Goal: Transaction & Acquisition: Purchase product/service

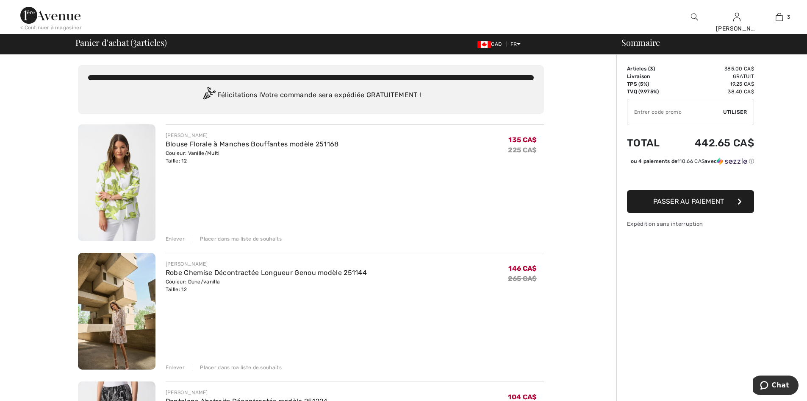
click at [634, 113] on input "TEXT" at bounding box center [676, 111] width 96 height 25
type input "EXTRA15"
click at [733, 109] on span "Utiliser" at bounding box center [735, 112] width 24 height 8
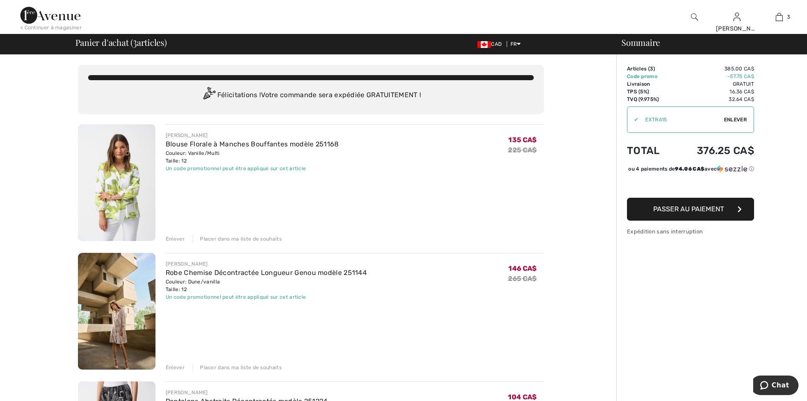
click at [175, 237] on div "Enlever" at bounding box center [175, 239] width 19 height 8
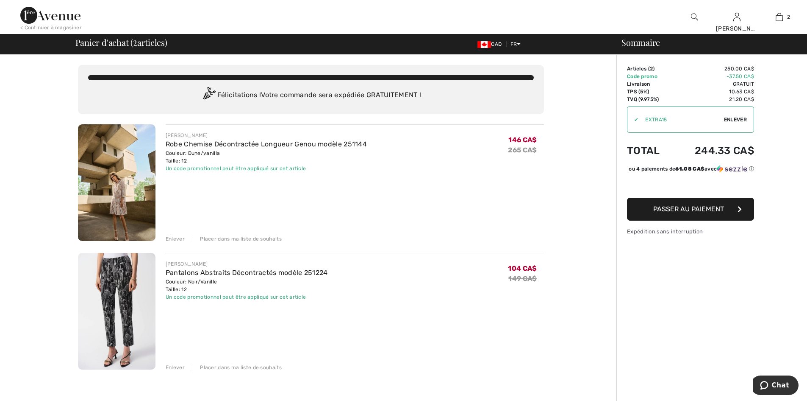
click at [41, 24] on div "< Continuer à magasiner" at bounding box center [50, 28] width 61 height 8
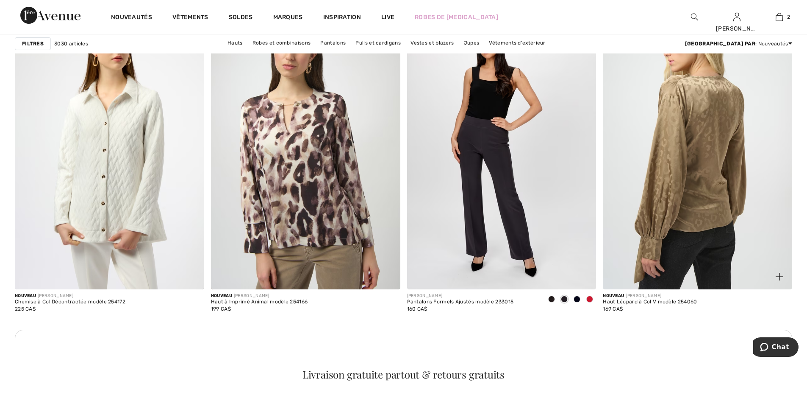
scroll to position [2501, 0]
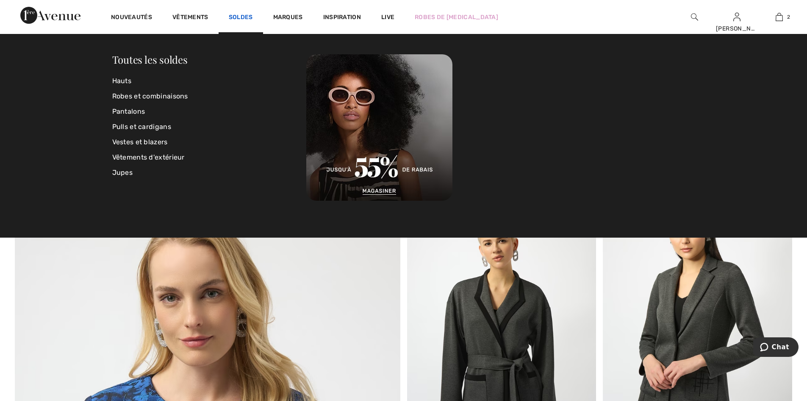
click at [239, 14] on link "Soldes" at bounding box center [241, 18] width 24 height 9
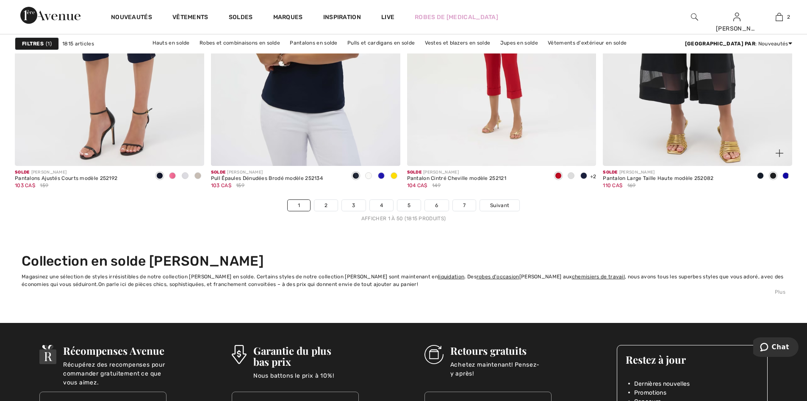
scroll to position [4959, 0]
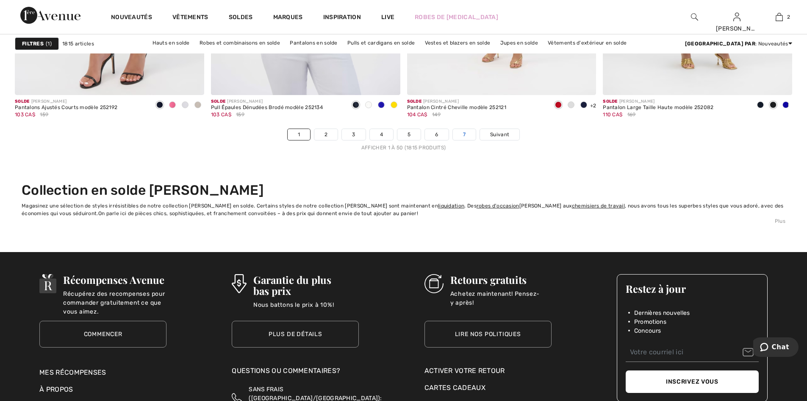
click at [466, 132] on link "7" at bounding box center [464, 134] width 23 height 11
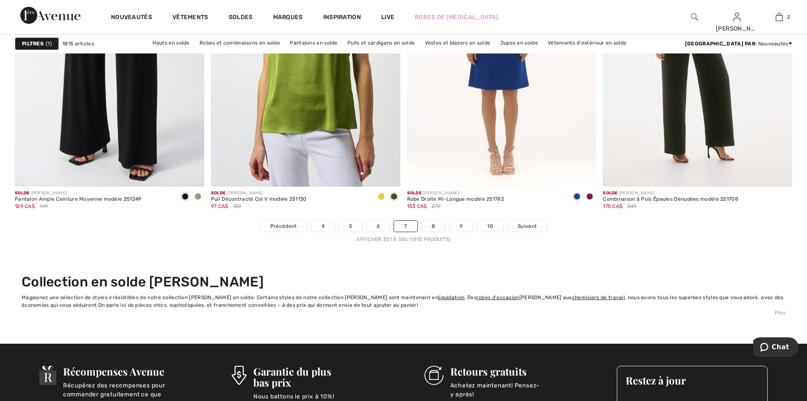
scroll to position [4874, 0]
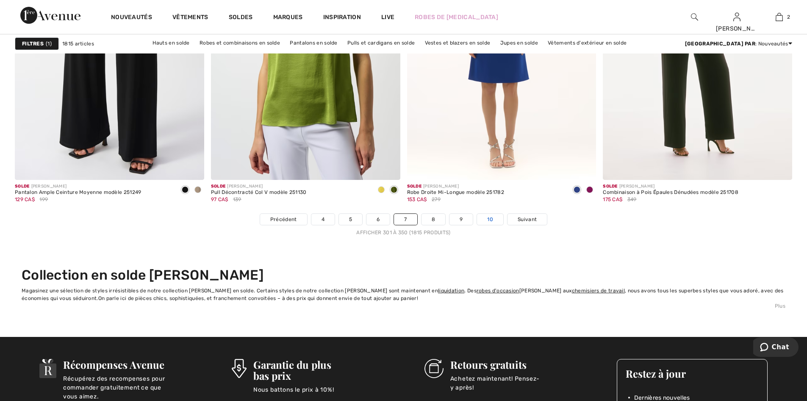
click at [489, 220] on link "10" at bounding box center [490, 219] width 26 height 11
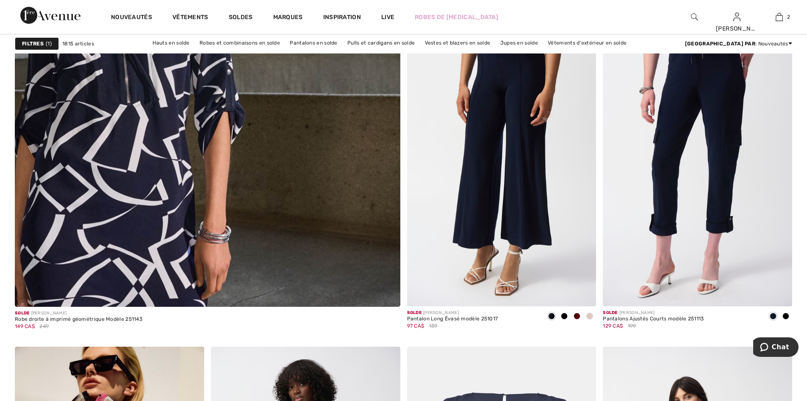
scroll to position [3009, 0]
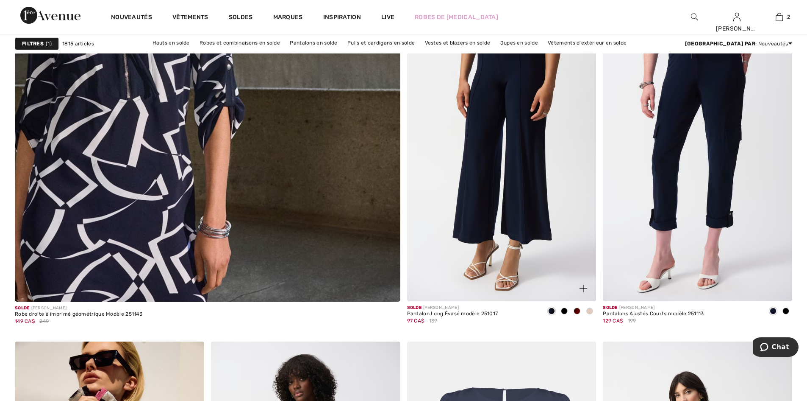
click at [590, 309] on span at bounding box center [590, 310] width 7 height 7
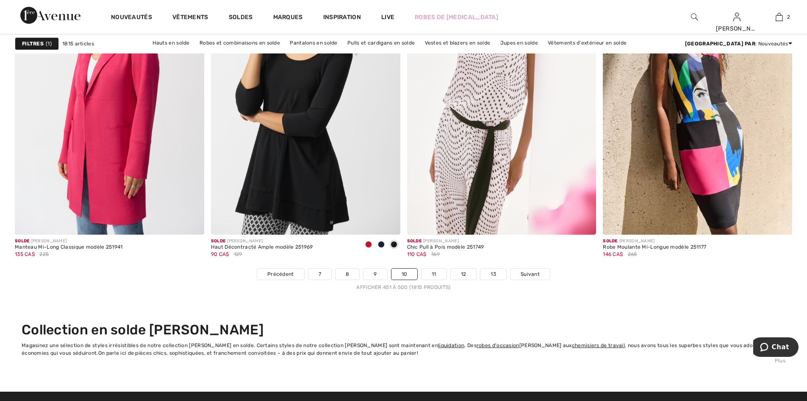
scroll to position [4832, 0]
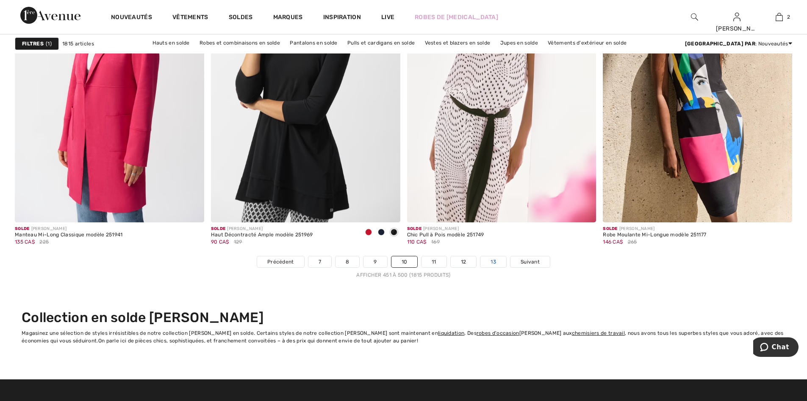
click at [489, 258] on link "13" at bounding box center [494, 261] width 26 height 11
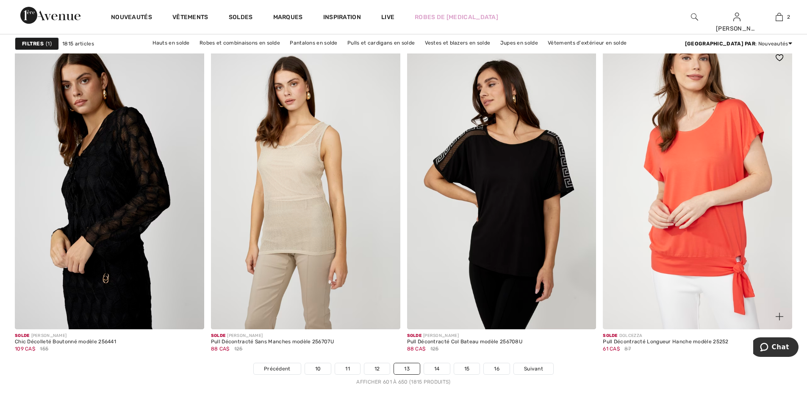
scroll to position [4874, 0]
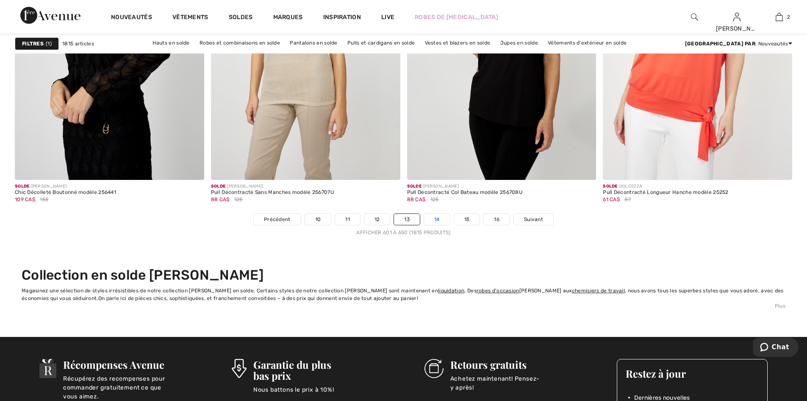
click at [436, 221] on link "14" at bounding box center [437, 219] width 26 height 11
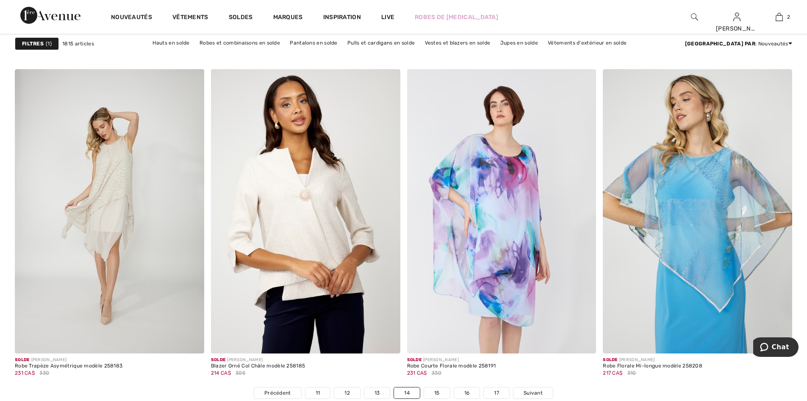
scroll to position [4705, 0]
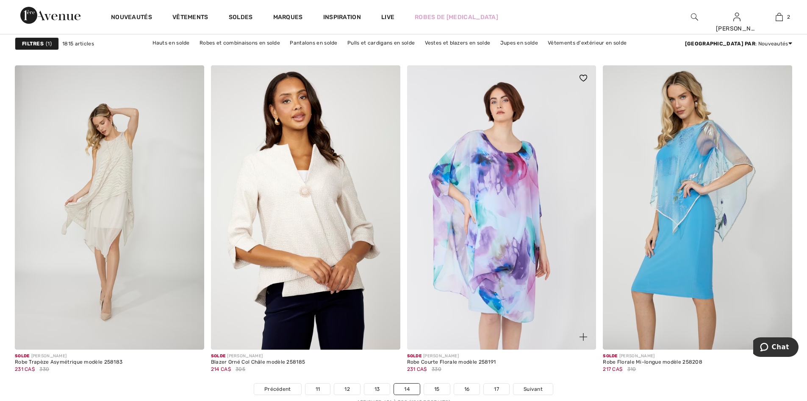
click at [438, 382] on div "Solde FRANK LYMAN Robe Courte Florale modèle 258191 231 CA$ 330" at bounding box center [501, 365] width 189 height 33
click at [437, 387] on link "15" at bounding box center [437, 388] width 26 height 11
click at [434, 387] on link "15" at bounding box center [437, 388] width 26 height 11
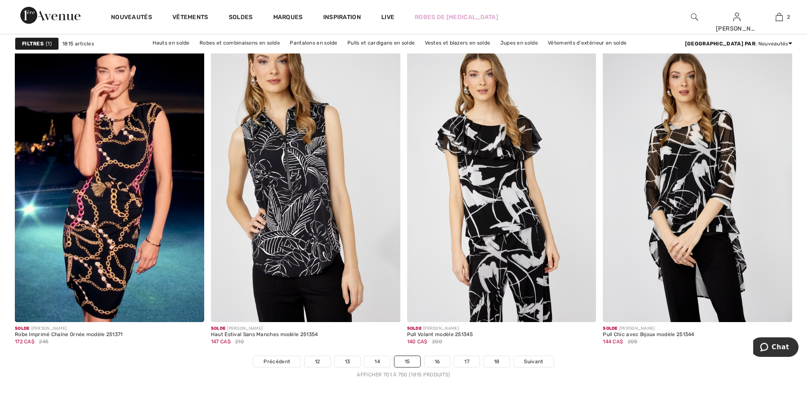
scroll to position [4747, 0]
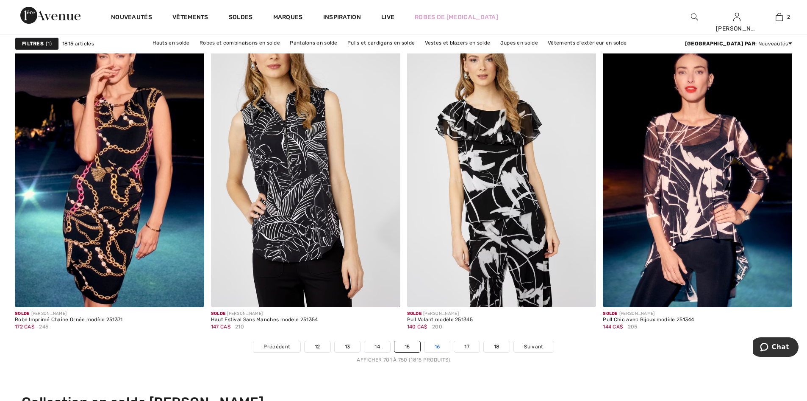
click at [437, 346] on link "16" at bounding box center [438, 346] width 26 height 11
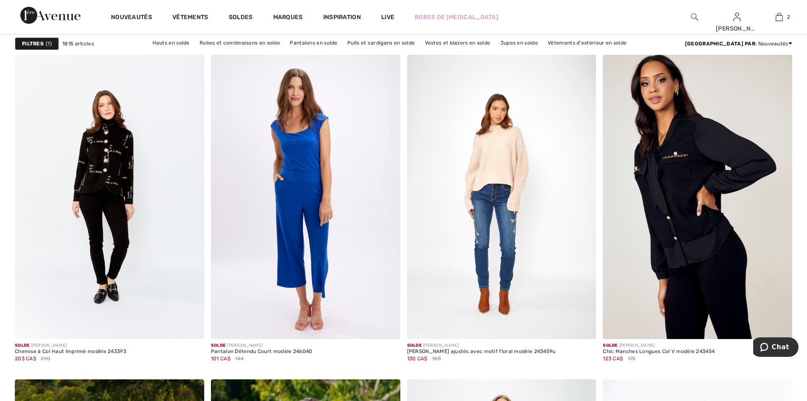
scroll to position [4069, 0]
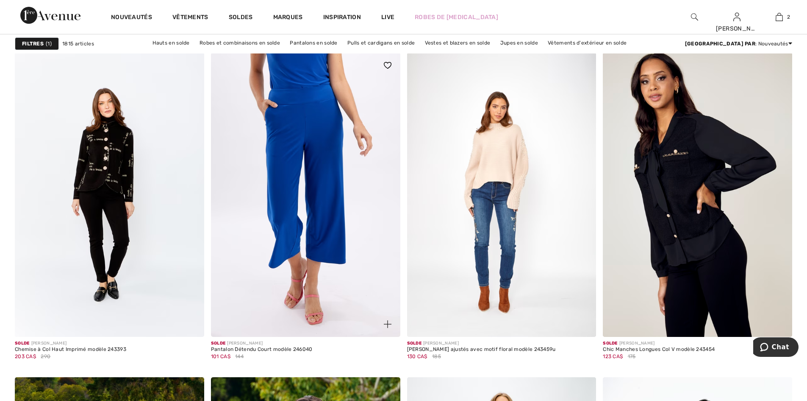
click at [351, 270] on img at bounding box center [305, 195] width 189 height 284
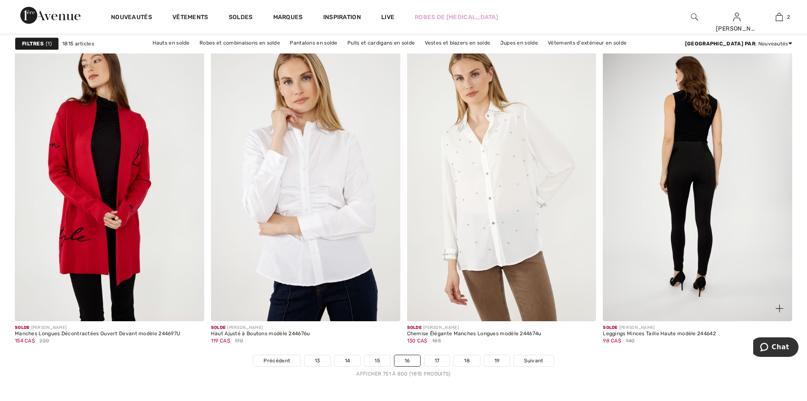
scroll to position [4747, 0]
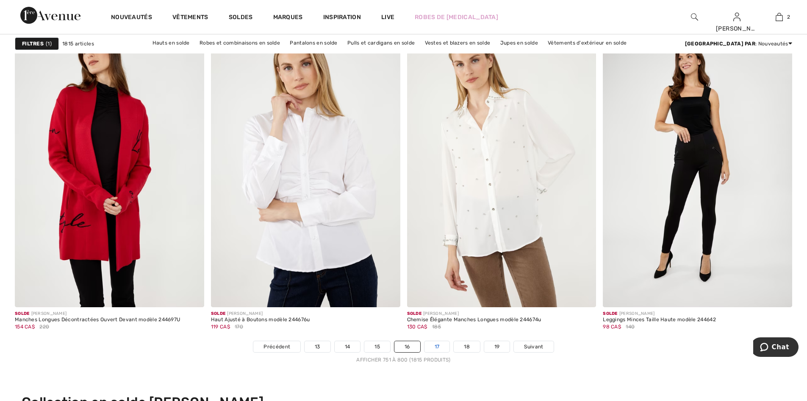
click at [436, 346] on link "17" at bounding box center [437, 346] width 25 height 11
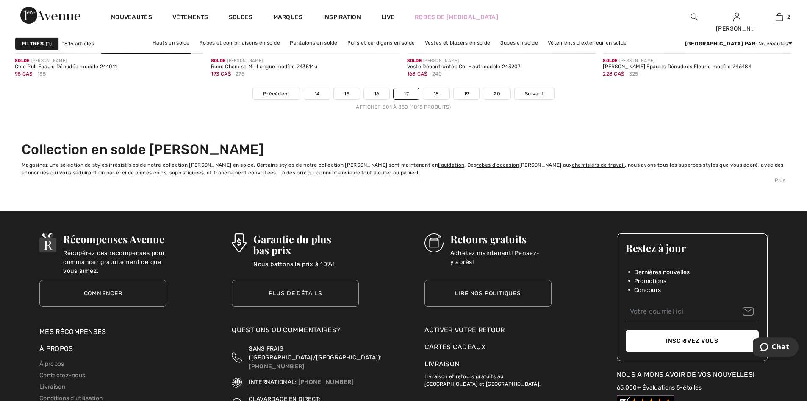
scroll to position [5001, 0]
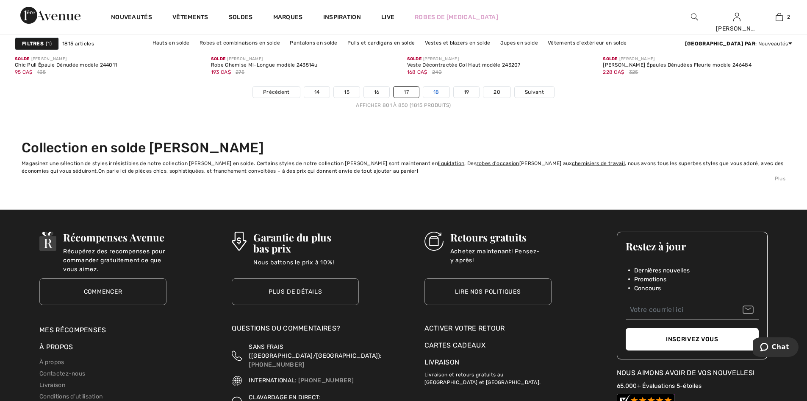
click at [439, 89] on link "18" at bounding box center [436, 91] width 26 height 11
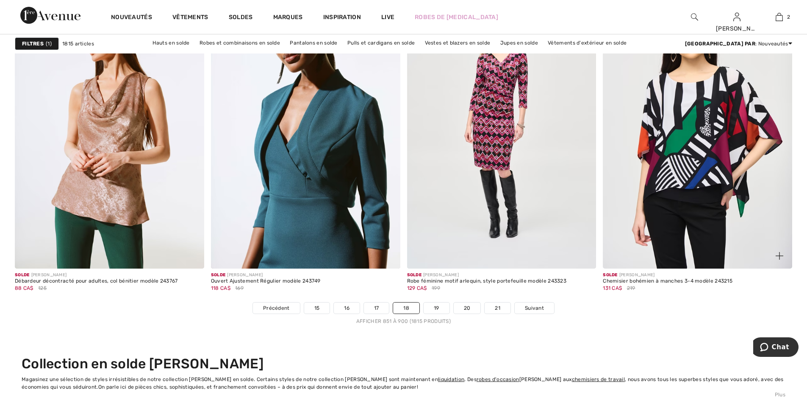
scroll to position [4789, 0]
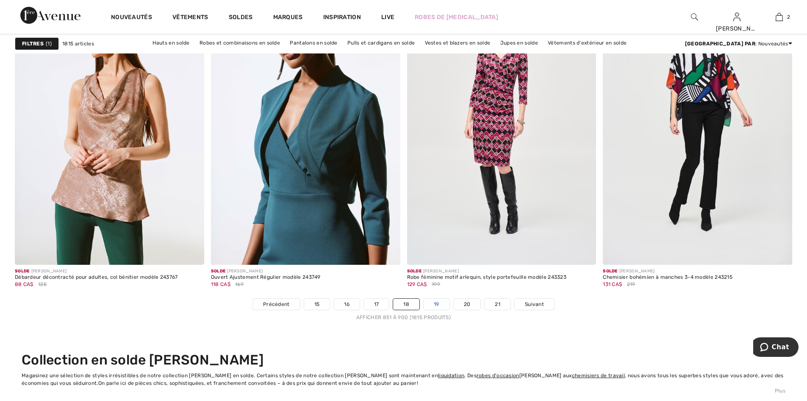
click at [437, 305] on link "19" at bounding box center [437, 303] width 26 height 11
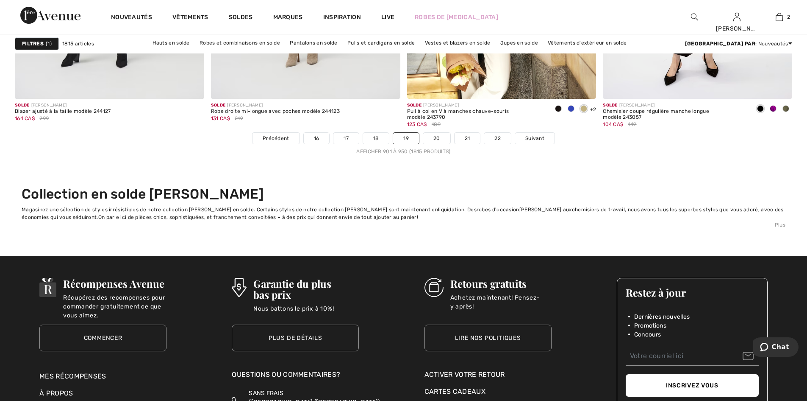
scroll to position [4959, 0]
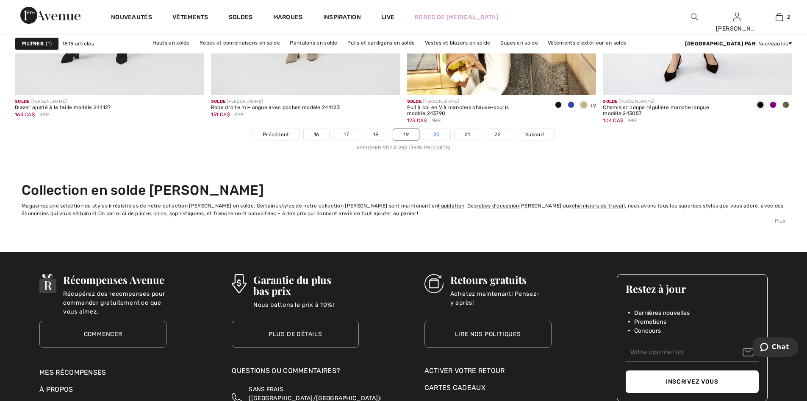
click at [431, 134] on link "20" at bounding box center [436, 134] width 27 height 11
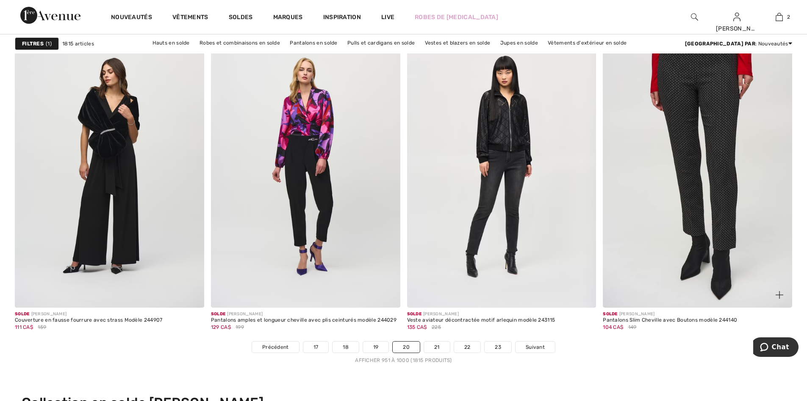
scroll to position [4747, 0]
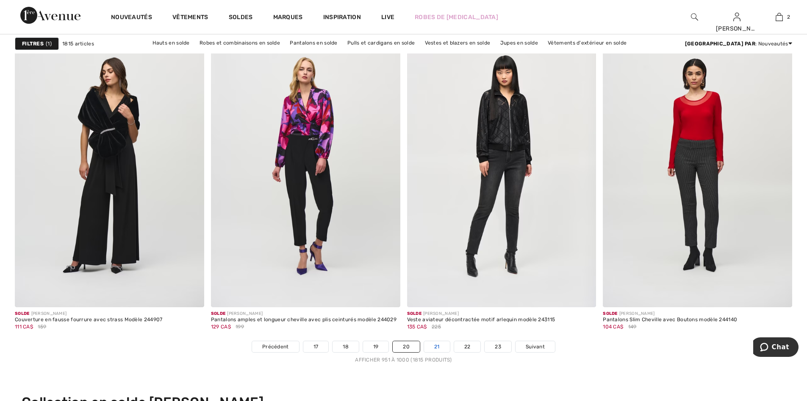
click at [441, 346] on link "21" at bounding box center [437, 346] width 26 height 11
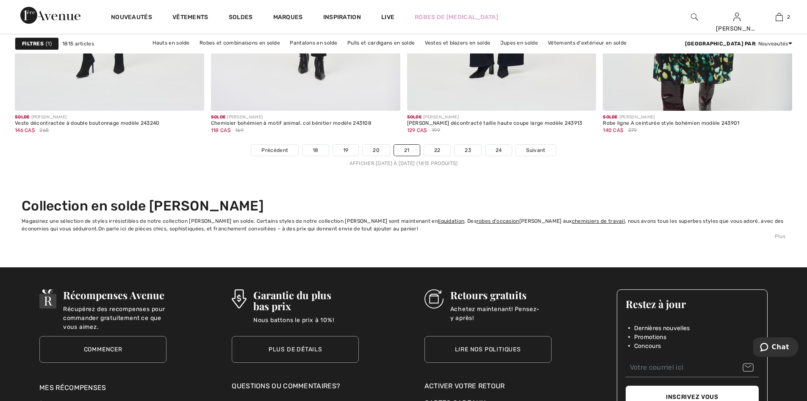
scroll to position [5001, 0]
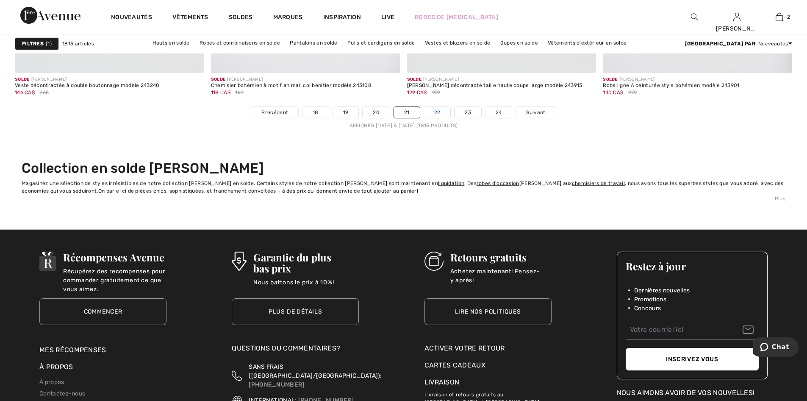
click at [438, 107] on link "22" at bounding box center [437, 112] width 27 height 11
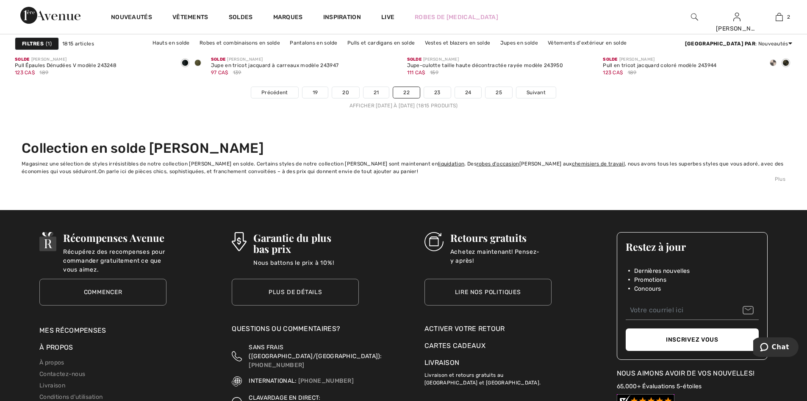
scroll to position [5001, 0]
click at [434, 89] on link "23" at bounding box center [437, 91] width 27 height 11
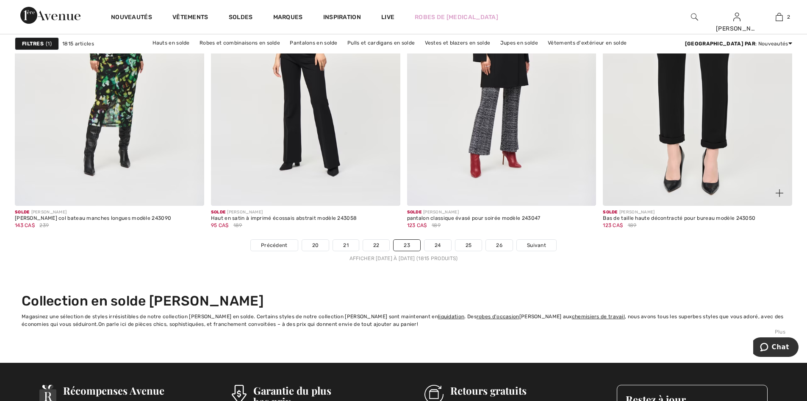
scroll to position [4874, 0]
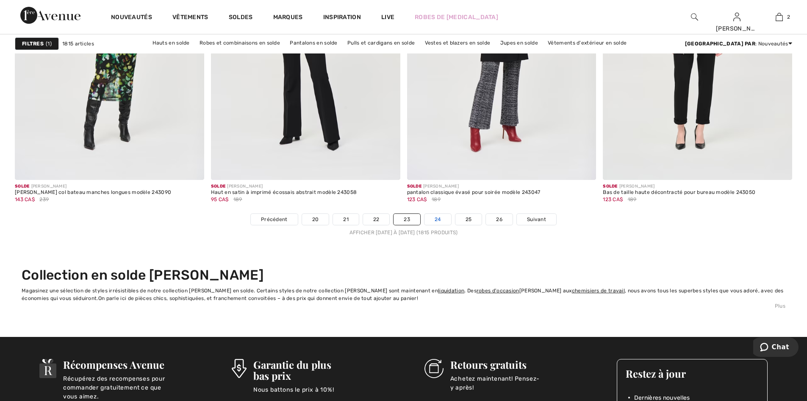
click at [439, 219] on link "24" at bounding box center [438, 219] width 27 height 11
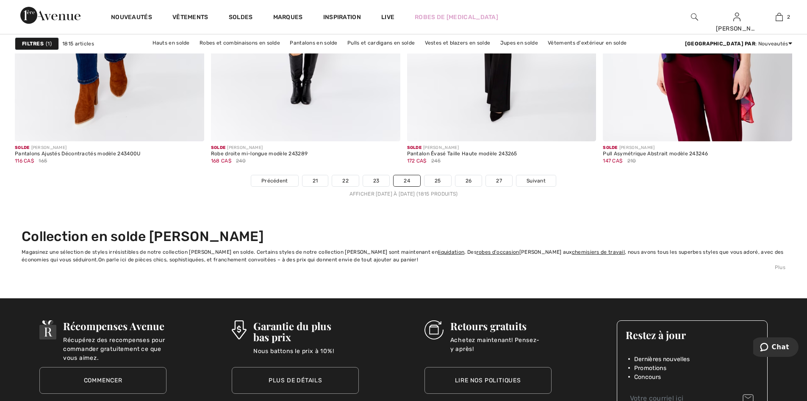
scroll to position [4916, 0]
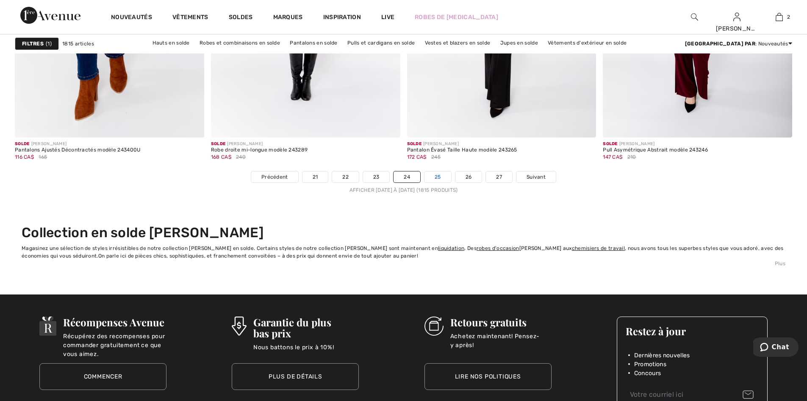
click at [435, 178] on link "25" at bounding box center [438, 176] width 27 height 11
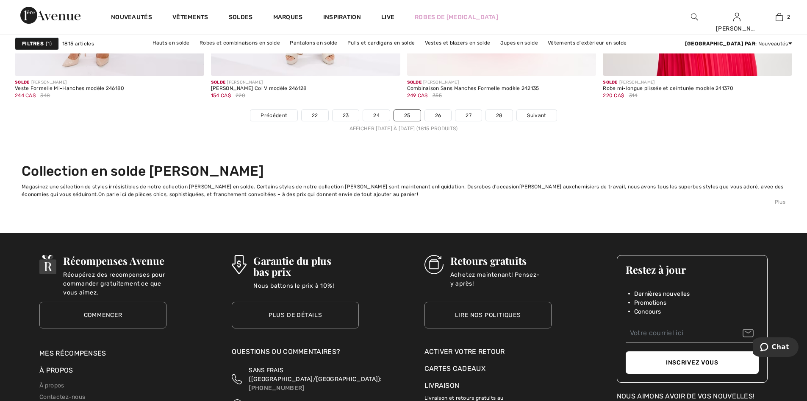
scroll to position [5001, 0]
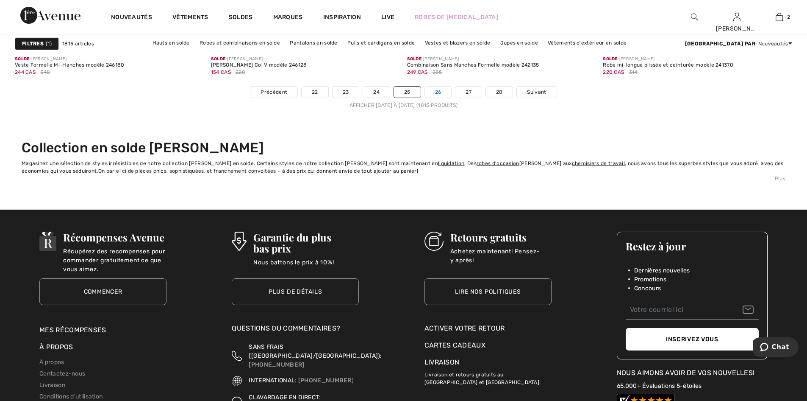
click at [437, 91] on link "26" at bounding box center [438, 91] width 27 height 11
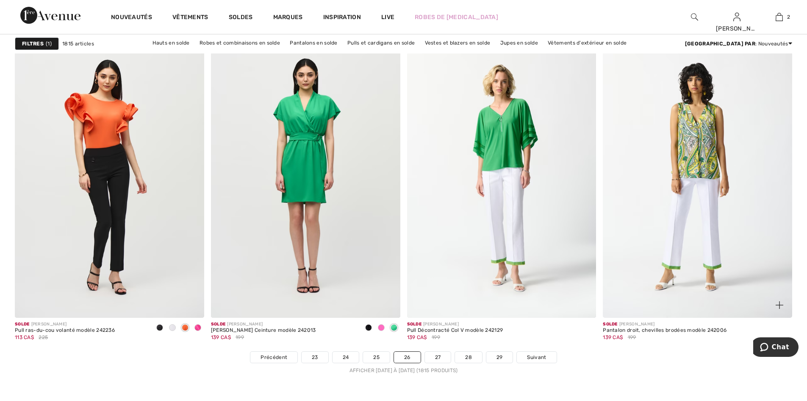
scroll to position [4747, 0]
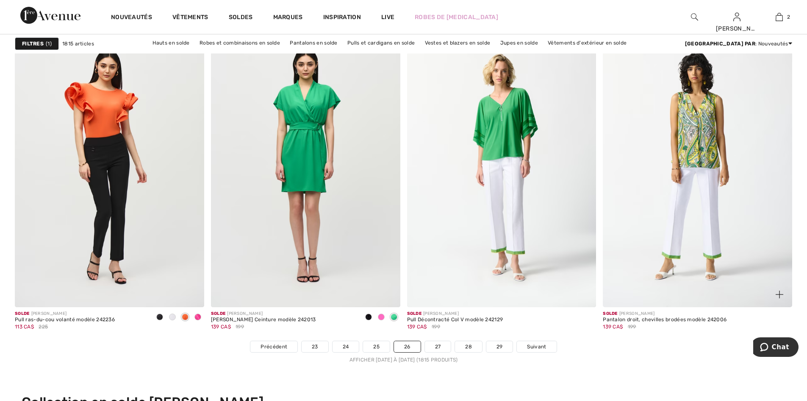
click at [708, 181] on img at bounding box center [697, 165] width 189 height 284
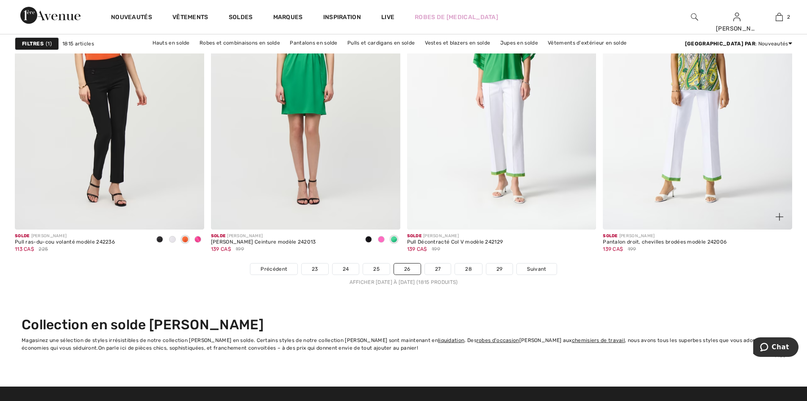
scroll to position [4832, 0]
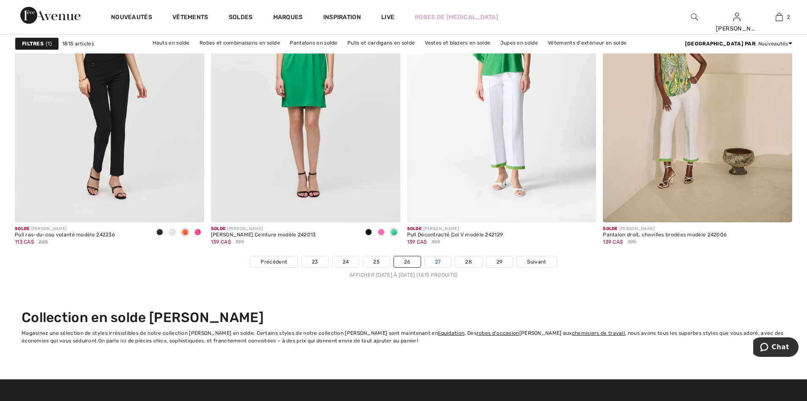
click at [438, 259] on link "27" at bounding box center [438, 261] width 26 height 11
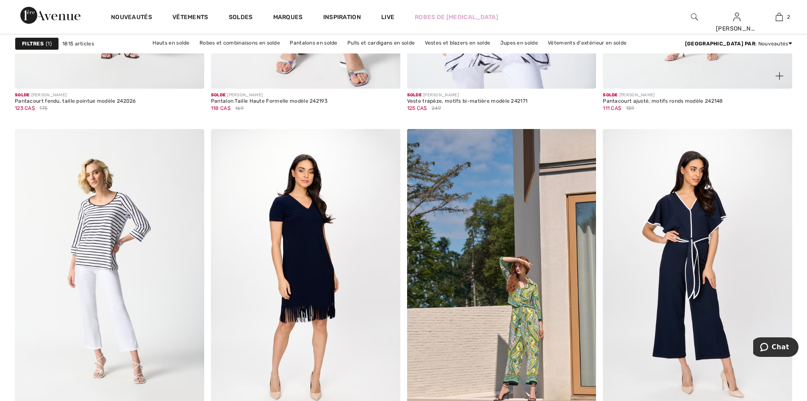
scroll to position [4365, 0]
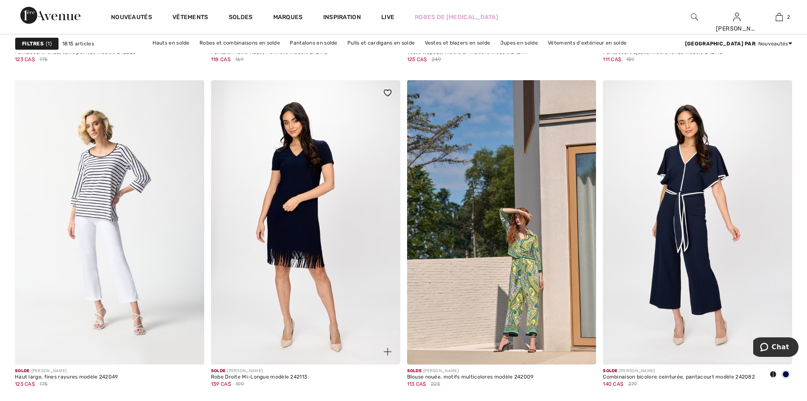
click at [303, 224] on img at bounding box center [305, 222] width 189 height 284
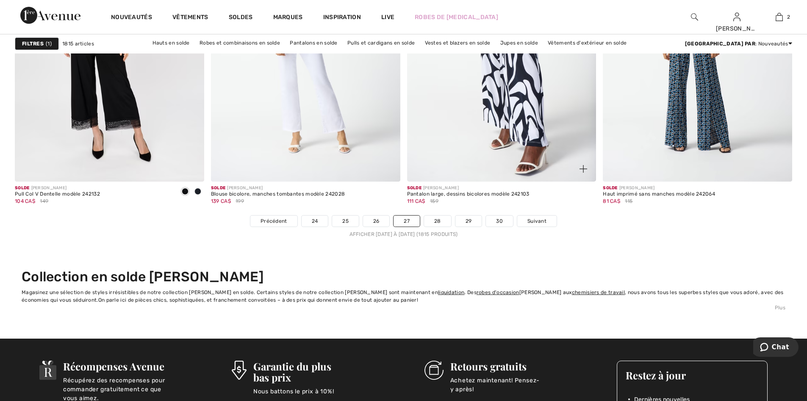
scroll to position [4874, 0]
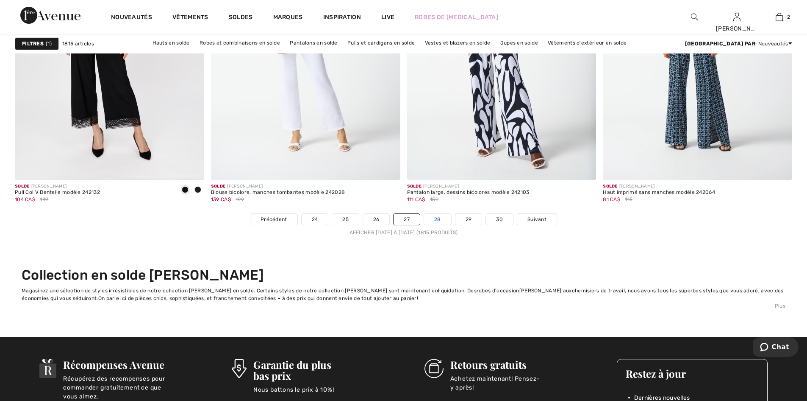
click at [436, 214] on link "28" at bounding box center [437, 219] width 27 height 11
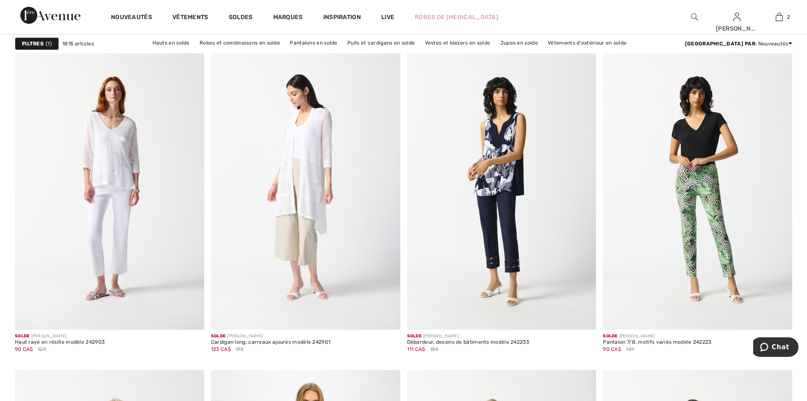
scroll to position [1568, 0]
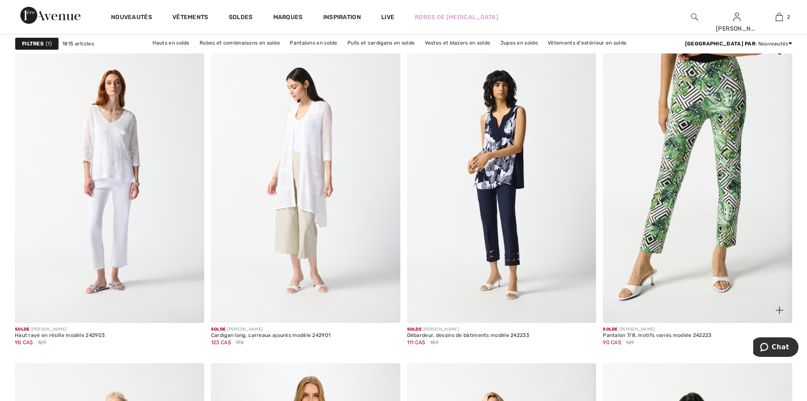
click at [709, 182] on img at bounding box center [697, 181] width 189 height 284
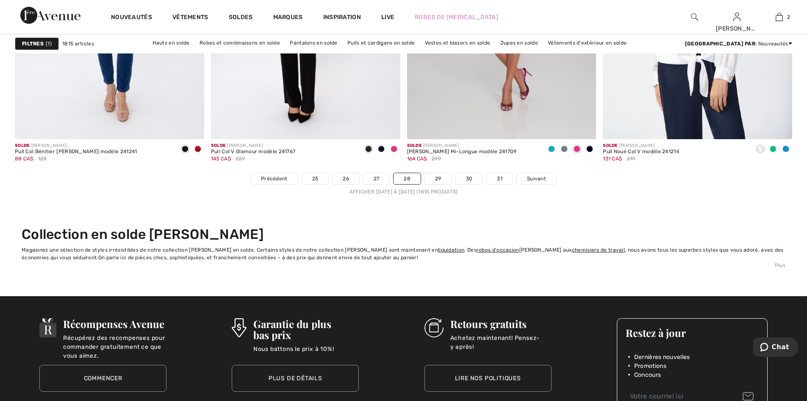
scroll to position [4916, 0]
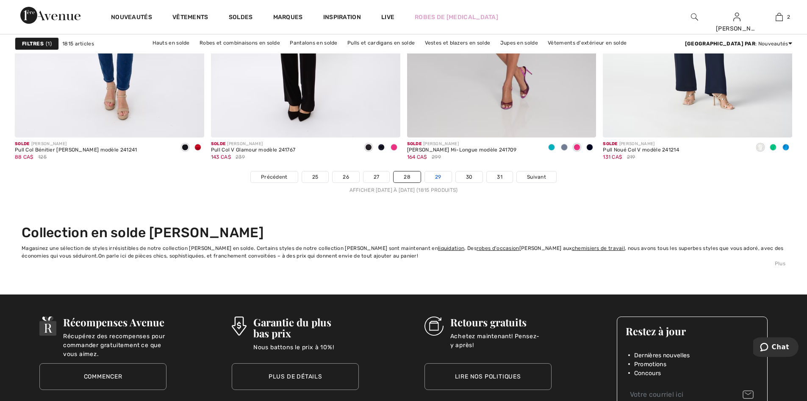
click at [437, 174] on link "29" at bounding box center [438, 176] width 27 height 11
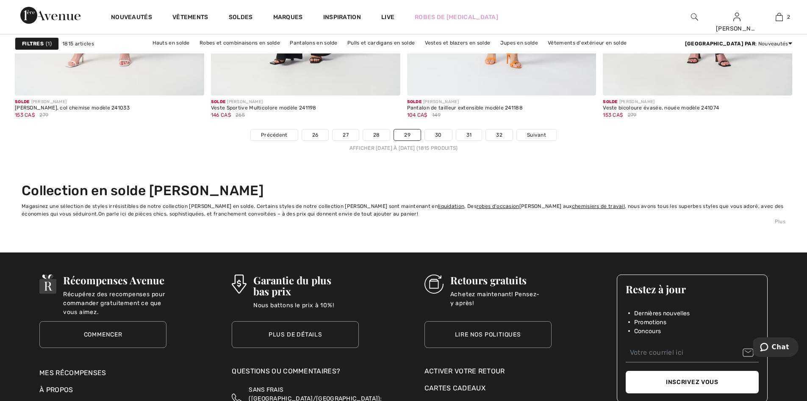
scroll to position [4959, 0]
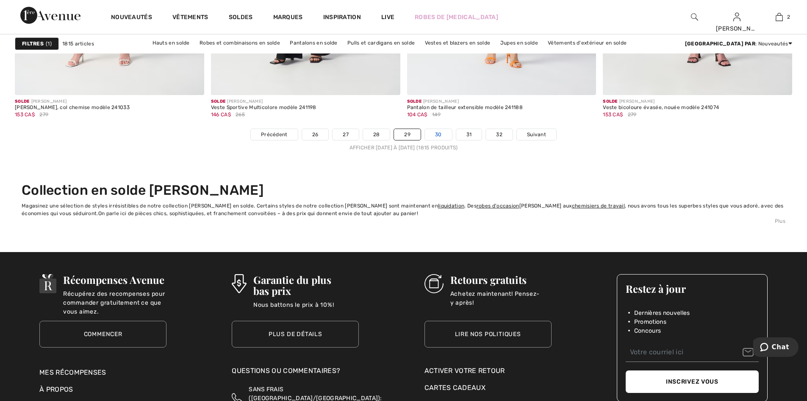
click at [440, 131] on link "30" at bounding box center [438, 134] width 27 height 11
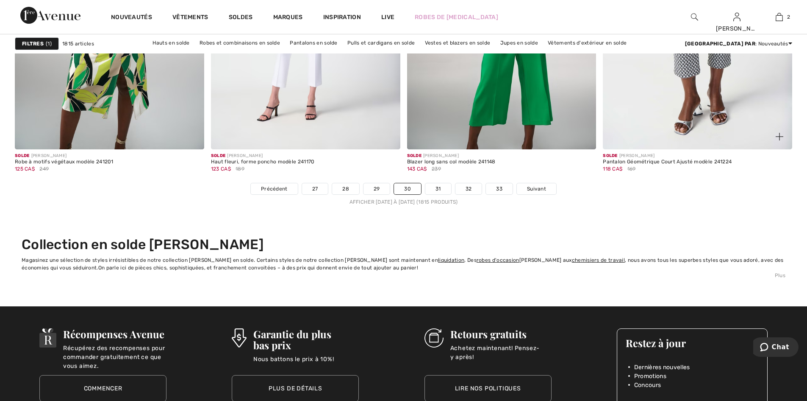
scroll to position [4916, 0]
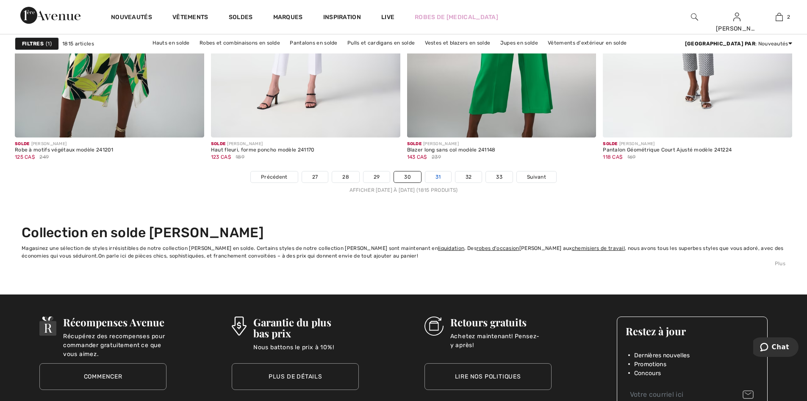
click at [437, 177] on link "31" at bounding box center [439, 176] width 26 height 11
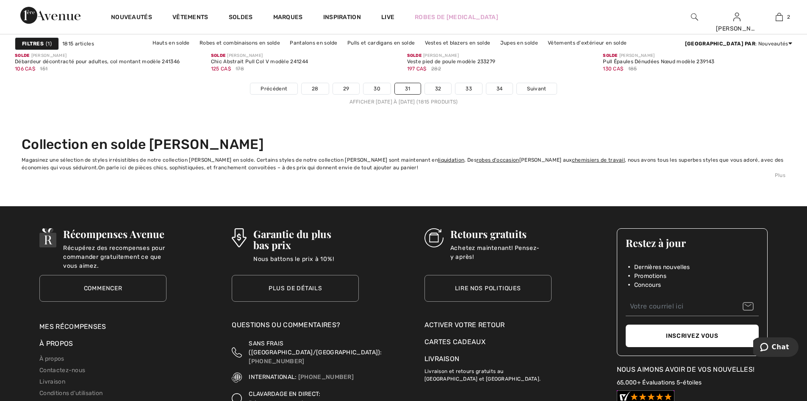
scroll to position [4916, 0]
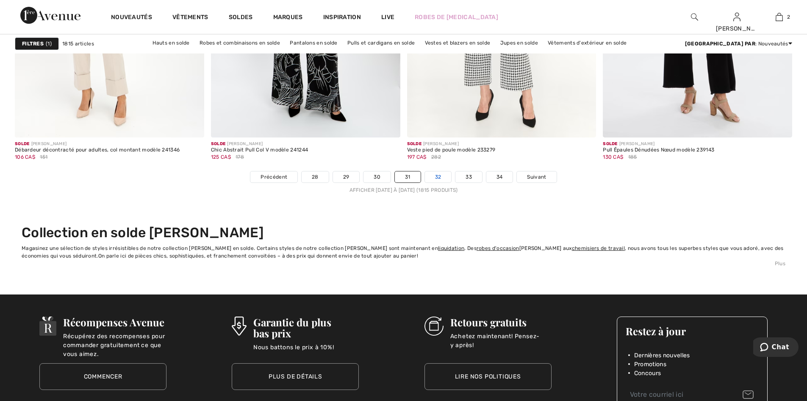
click at [436, 175] on link "32" at bounding box center [438, 176] width 27 height 11
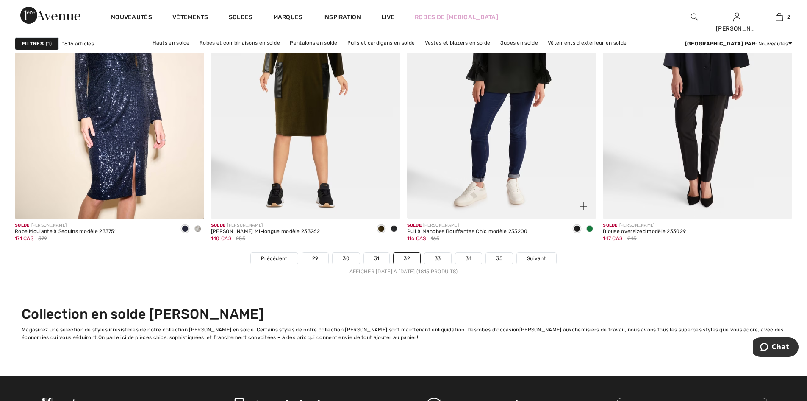
scroll to position [4959, 0]
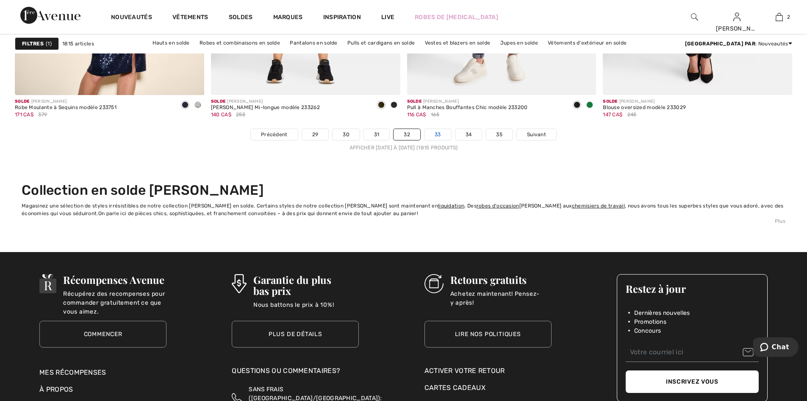
click at [433, 131] on link "33" at bounding box center [438, 134] width 27 height 11
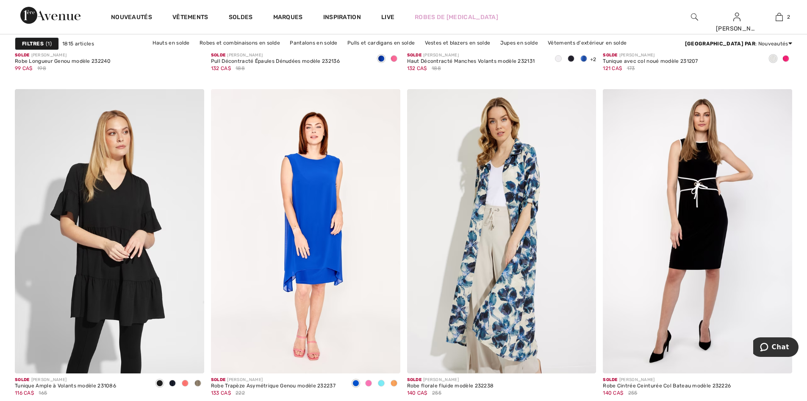
scroll to position [4747, 0]
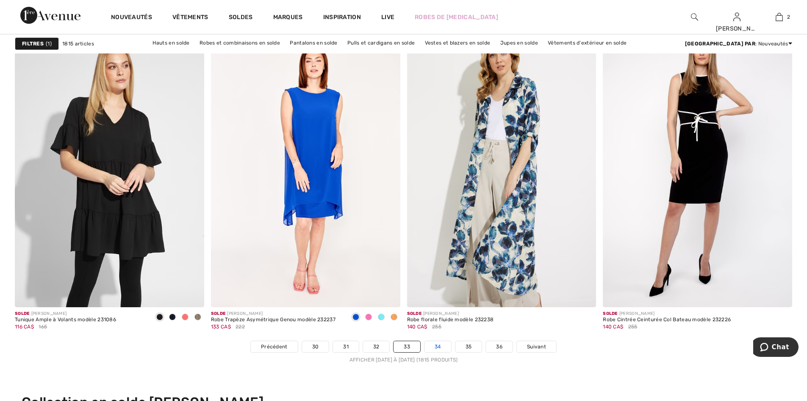
click at [435, 346] on link "34" at bounding box center [438, 346] width 27 height 11
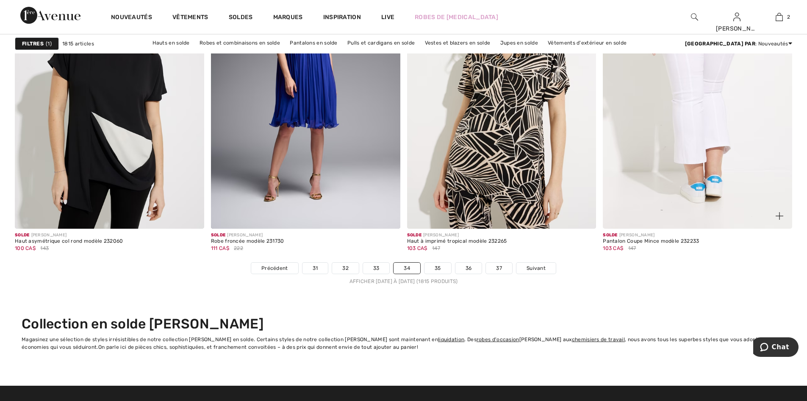
scroll to position [4916, 0]
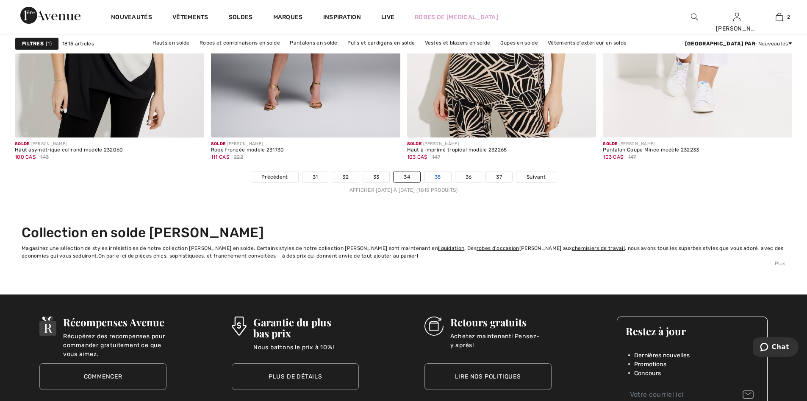
click at [437, 177] on link "35" at bounding box center [438, 176] width 27 height 11
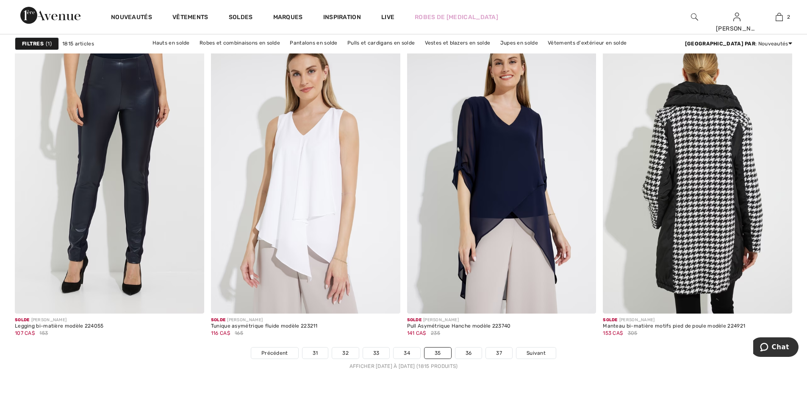
scroll to position [4747, 0]
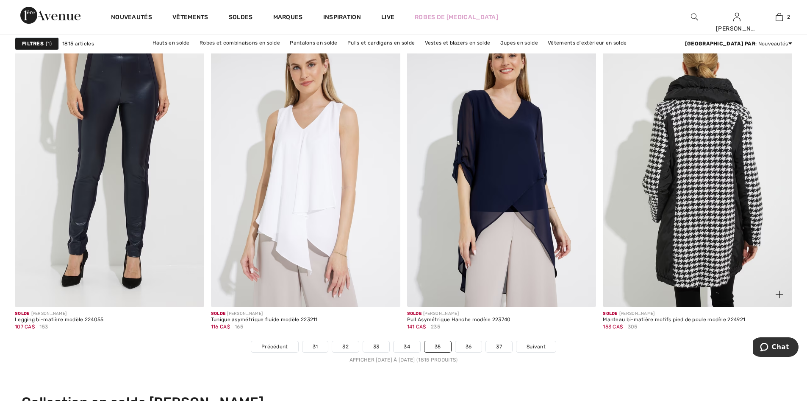
click at [700, 201] on img at bounding box center [697, 165] width 189 height 284
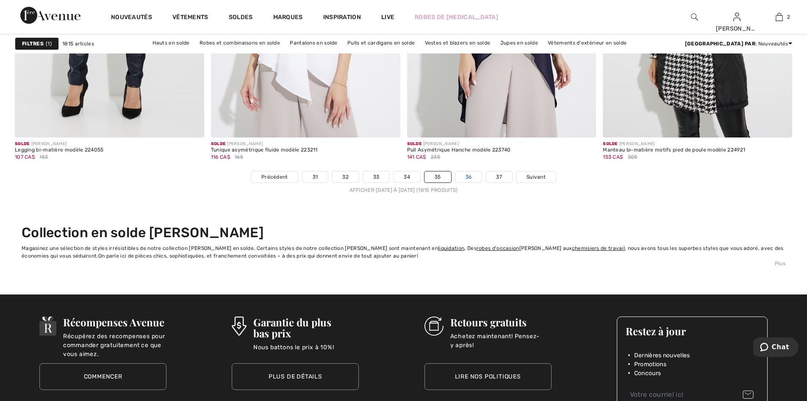
click at [470, 175] on link "36" at bounding box center [469, 176] width 27 height 11
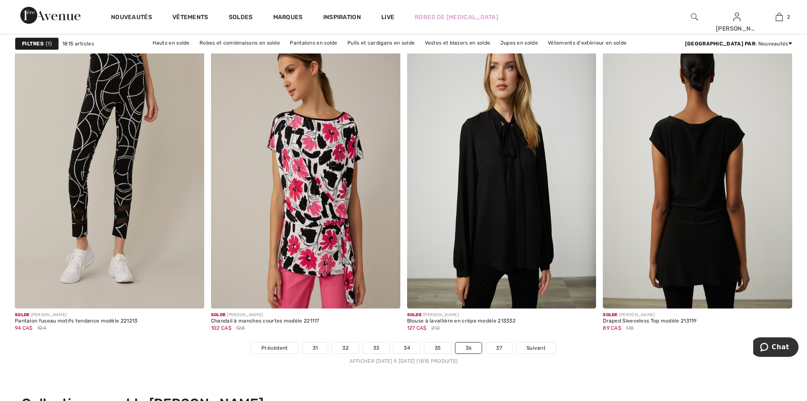
scroll to position [4747, 0]
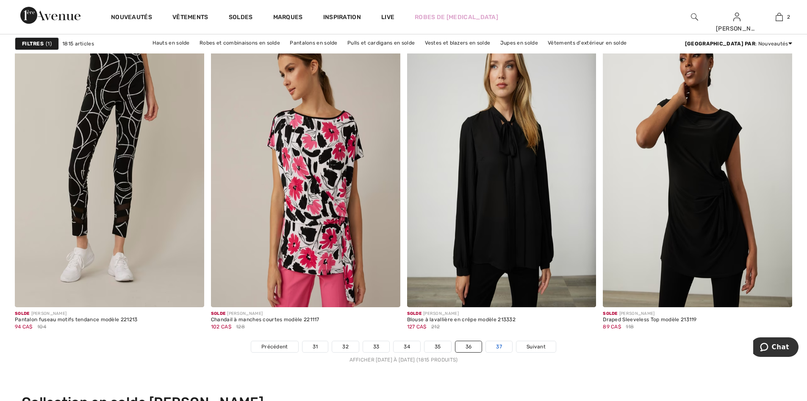
click at [499, 345] on link "37" at bounding box center [499, 346] width 26 height 11
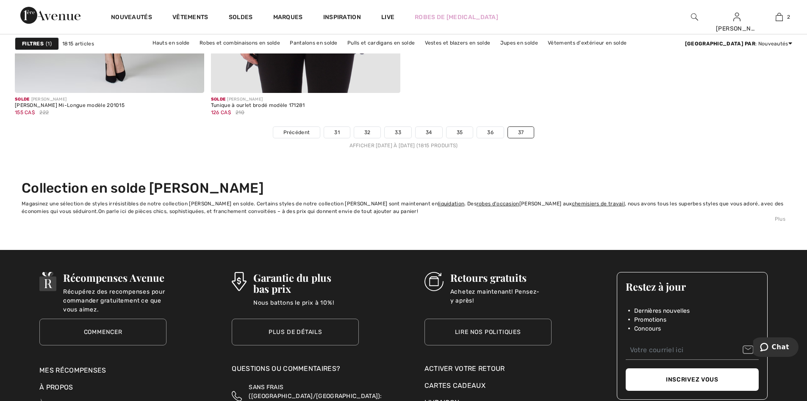
scroll to position [1822, 0]
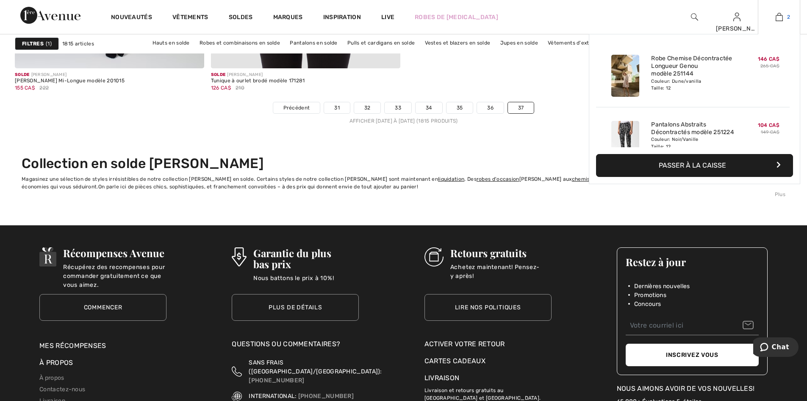
click at [781, 17] on img at bounding box center [779, 17] width 7 height 10
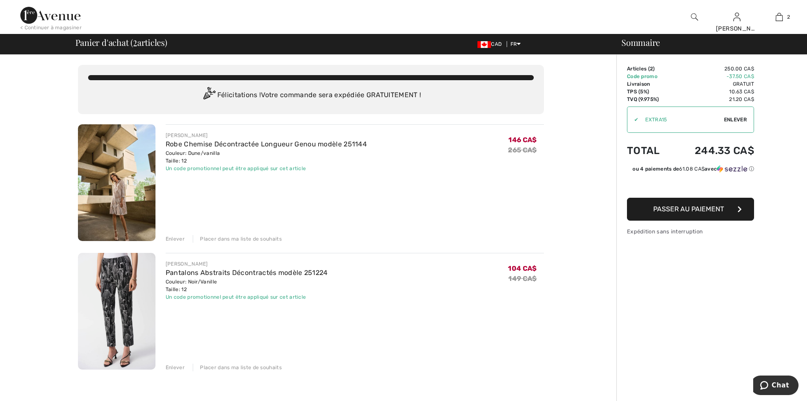
click at [121, 301] on img at bounding box center [117, 311] width 78 height 117
click at [172, 364] on div "Enlever" at bounding box center [175, 367] width 19 height 8
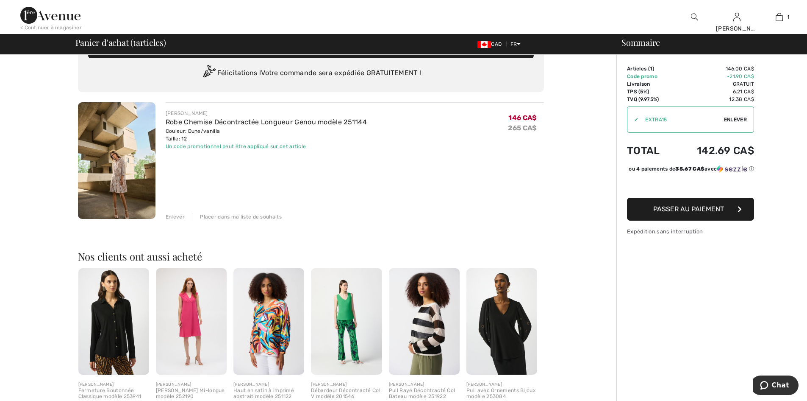
scroll to position [42, 0]
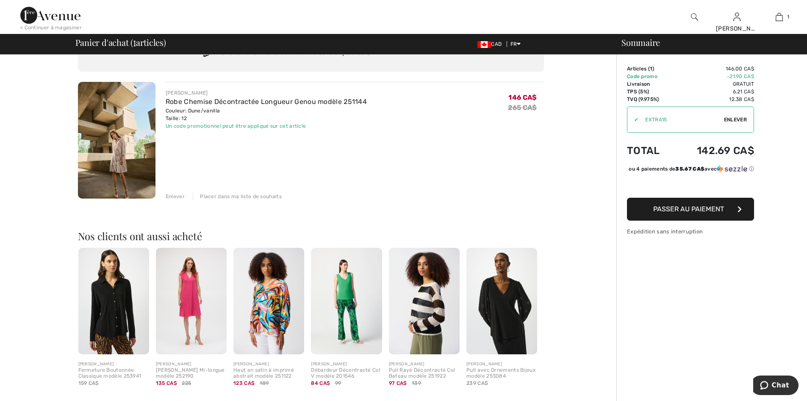
click at [114, 139] on img at bounding box center [117, 140] width 78 height 117
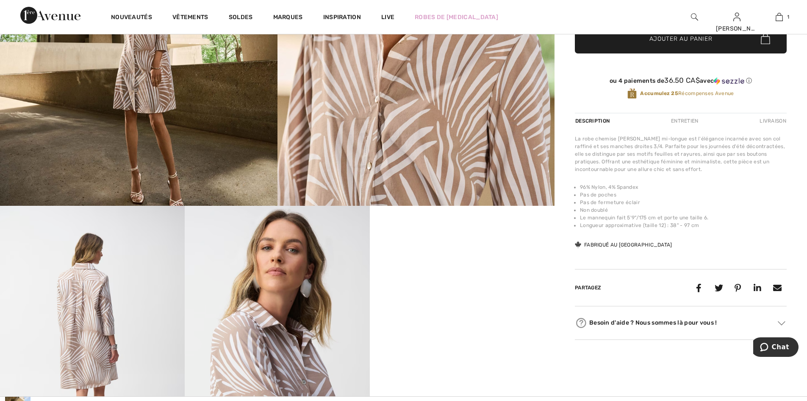
scroll to position [297, 0]
